Goal: Information Seeking & Learning: Learn about a topic

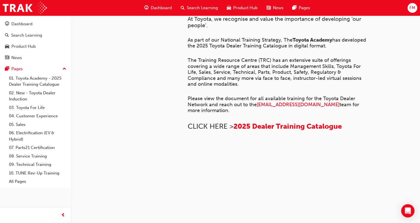
scroll to position [139, 0]
click at [24, 46] on div "Product Hub" at bounding box center [23, 46] width 24 height 6
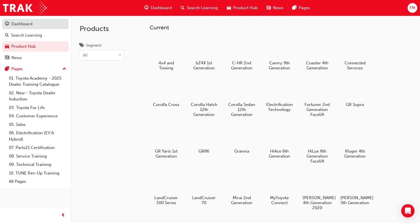
click at [26, 24] on div "Dashboard" at bounding box center [21, 24] width 21 height 6
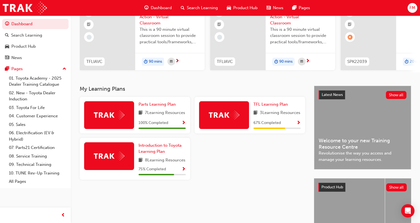
scroll to position [83, 0]
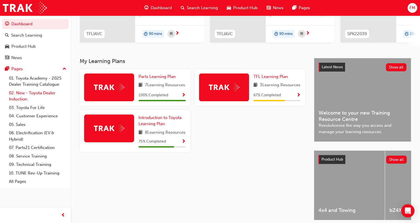
click at [41, 93] on link "02. New - Toyota Dealer Induction" at bounding box center [38, 96] width 62 height 15
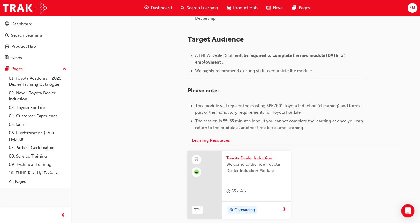
scroll to position [274, 0]
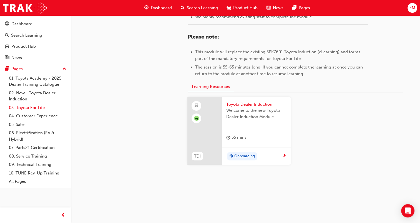
click at [31, 108] on link "03. Toyota For Life" at bounding box center [38, 107] width 62 height 9
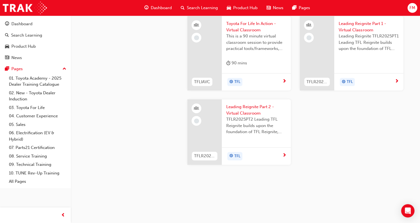
scroll to position [619, 0]
click at [46, 116] on link "04. Customer Experience" at bounding box center [38, 116] width 62 height 9
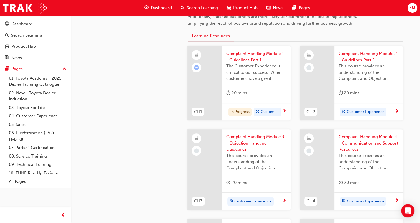
scroll to position [194, 0]
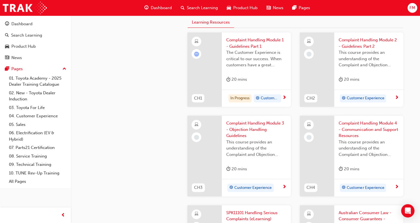
click at [238, 40] on span "Complaint Handling Module 1 - Guidelines Part 1" at bounding box center [256, 43] width 60 height 12
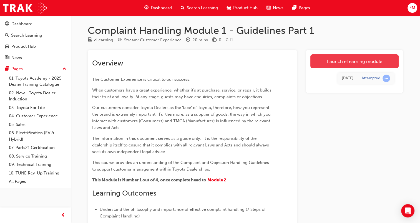
click at [347, 60] on link "Launch eLearning module" at bounding box center [354, 61] width 88 height 14
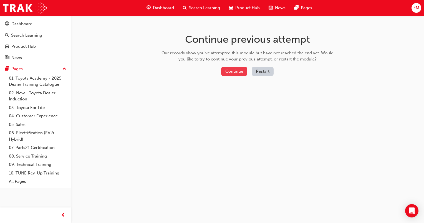
click at [240, 73] on button "Continue" at bounding box center [234, 71] width 26 height 9
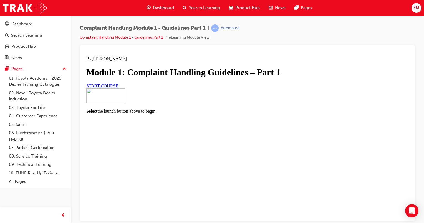
scroll to position [28, 0]
click at [118, 88] on link "START COURSE" at bounding box center [102, 85] width 32 height 5
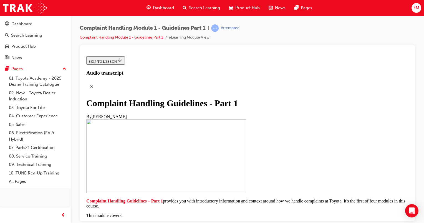
scroll to position [149, 0]
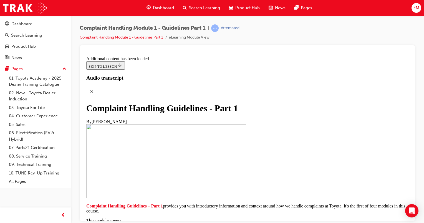
scroll to position [412, 0]
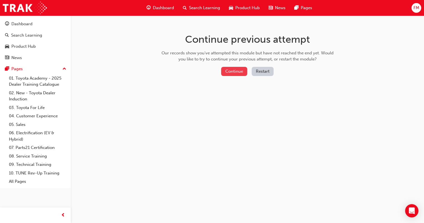
click at [238, 72] on button "Continue" at bounding box center [234, 71] width 26 height 9
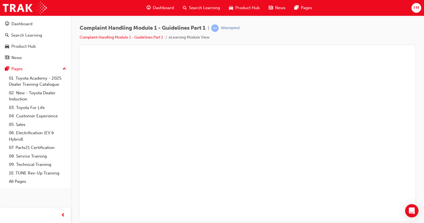
click at [304, 37] on div "Complaint Handling Module 1 - Guidelines Part 1 | Attempted Complaint Handling …" at bounding box center [247, 34] width 335 height 21
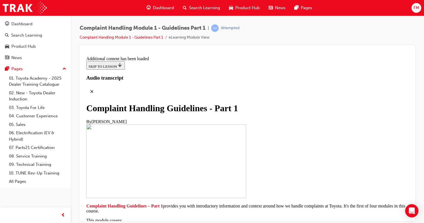
scroll to position [638, 0]
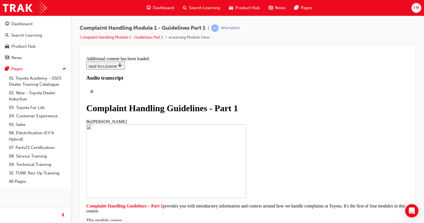
scroll to position [1169, 0]
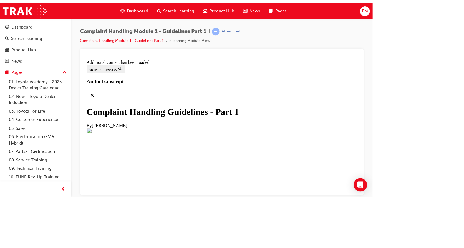
scroll to position [1415, 0]
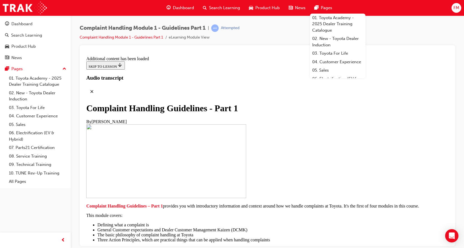
drag, startPoint x: 222, startPoint y: 123, endPoint x: 225, endPoint y: 120, distance: 3.9
drag, startPoint x: 141, startPoint y: 67, endPoint x: 261, endPoint y: 39, distance: 123.7
click at [261, 39] on div "Complaint Handling Module 1 - Guidelines Part 1 | Attempted Complaint Handling …" at bounding box center [267, 34] width 375 height 21
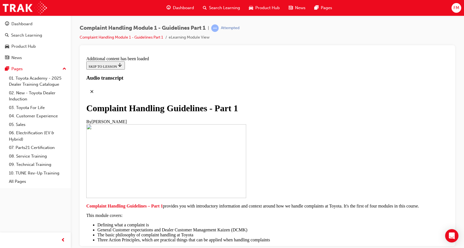
scroll to position [2030, 0]
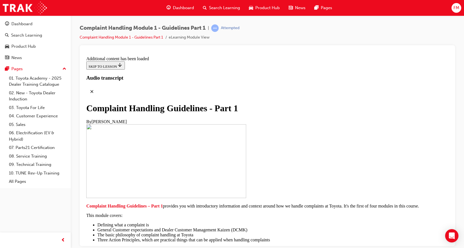
scroll to position [2154, 0]
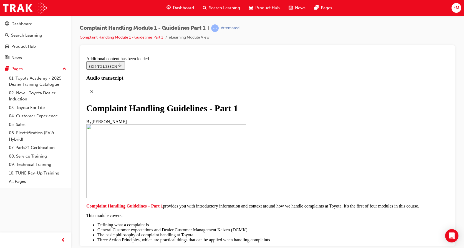
scroll to position [3112, 0]
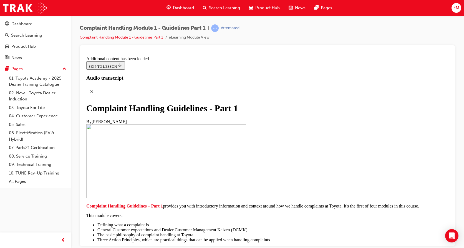
scroll to position [3526, 0]
radio input "true"
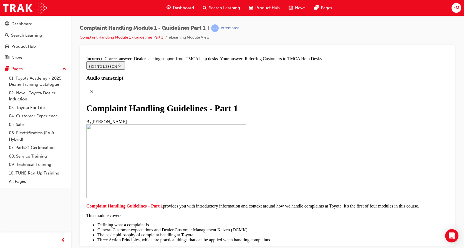
scroll to position [3615, 0]
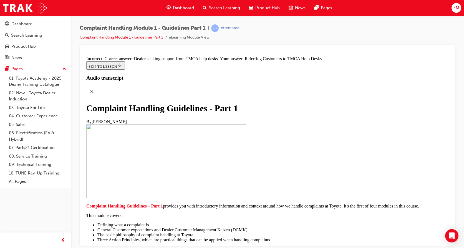
radio input "true"
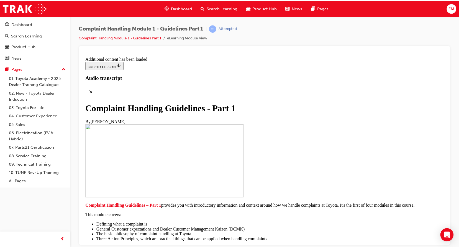
scroll to position [3875, 0]
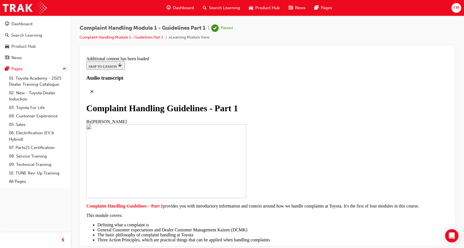
click at [172, 4] on div "Dashboard" at bounding box center [180, 7] width 36 height 11
